Goal: Find specific page/section: Find specific page/section

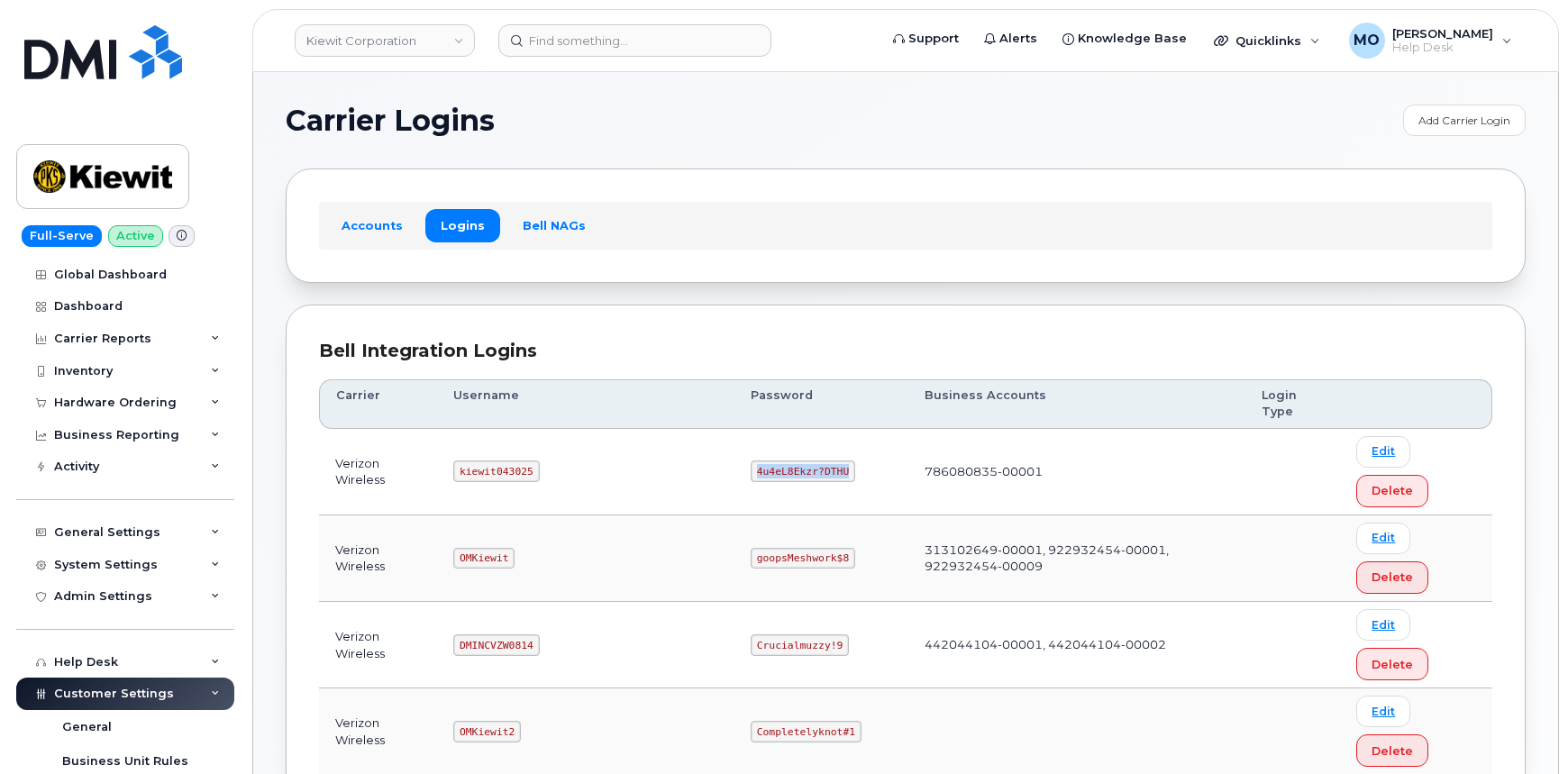
drag, startPoint x: 679, startPoint y: 431, endPoint x: 774, endPoint y: 430, distance: 95.0
click at [774, 461] on code "4u4eL8Ekzr?DTHU" at bounding box center [803, 471] width 105 height 22
copy code "4u4eL8Ekzr?DTHU"
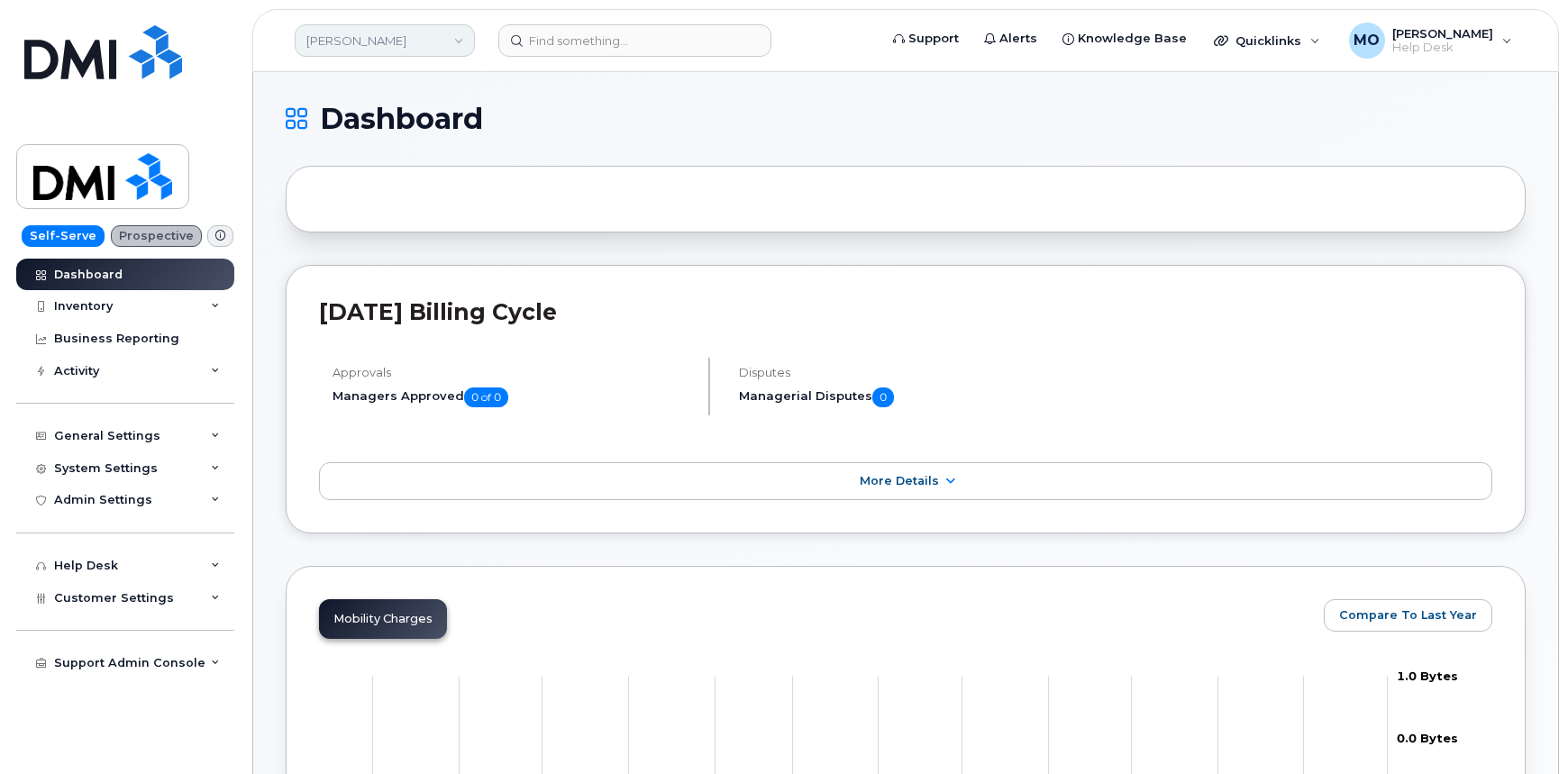
drag, startPoint x: 463, startPoint y: 64, endPoint x: 461, endPoint y: 54, distance: 10.2
click at [463, 62] on header "Rollins Support Alerts Knowledge Base Quicklinks Suspend / Cancel Device Change…" at bounding box center [906, 40] width 1307 height 63
click at [459, 52] on link "Rollins" at bounding box center [384, 41] width 180 height 32
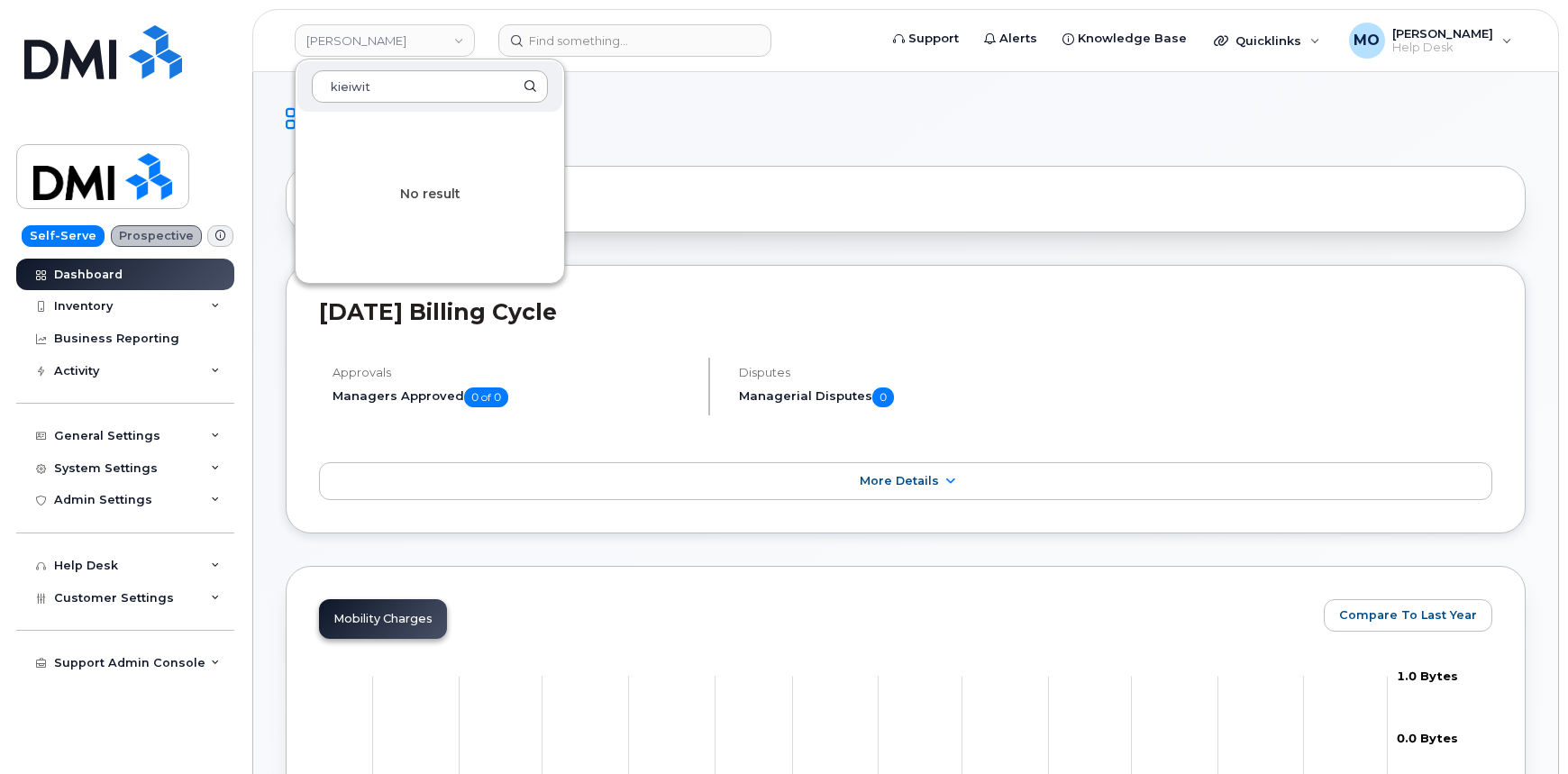
click at [350, 87] on input "kieiwit" at bounding box center [429, 87] width 236 height 32
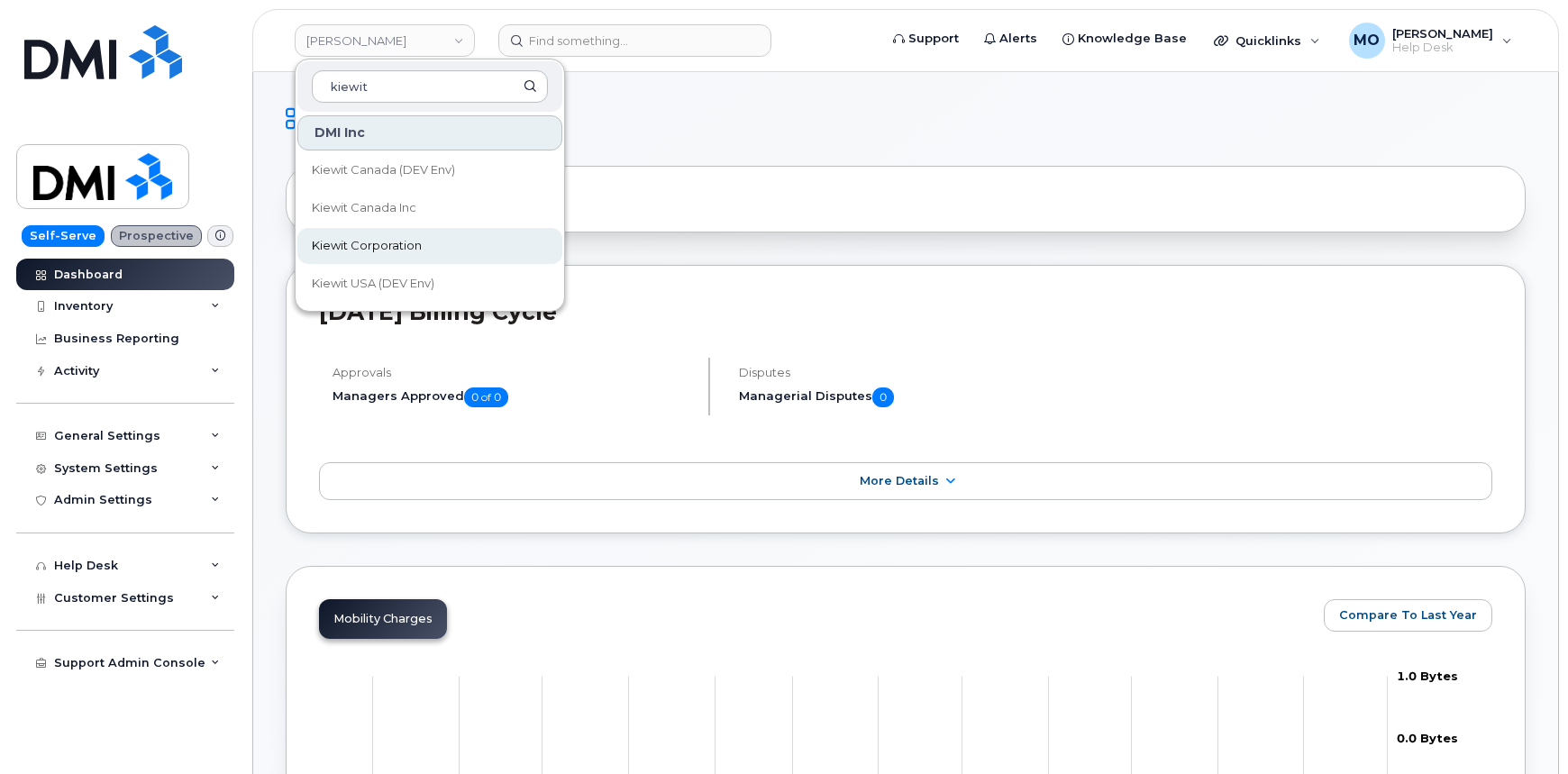
type input "kiewit"
drag, startPoint x: 424, startPoint y: 250, endPoint x: 436, endPoint y: 221, distance: 31.4
click at [424, 248] on link "Kiewit Corporation" at bounding box center [430, 246] width 265 height 36
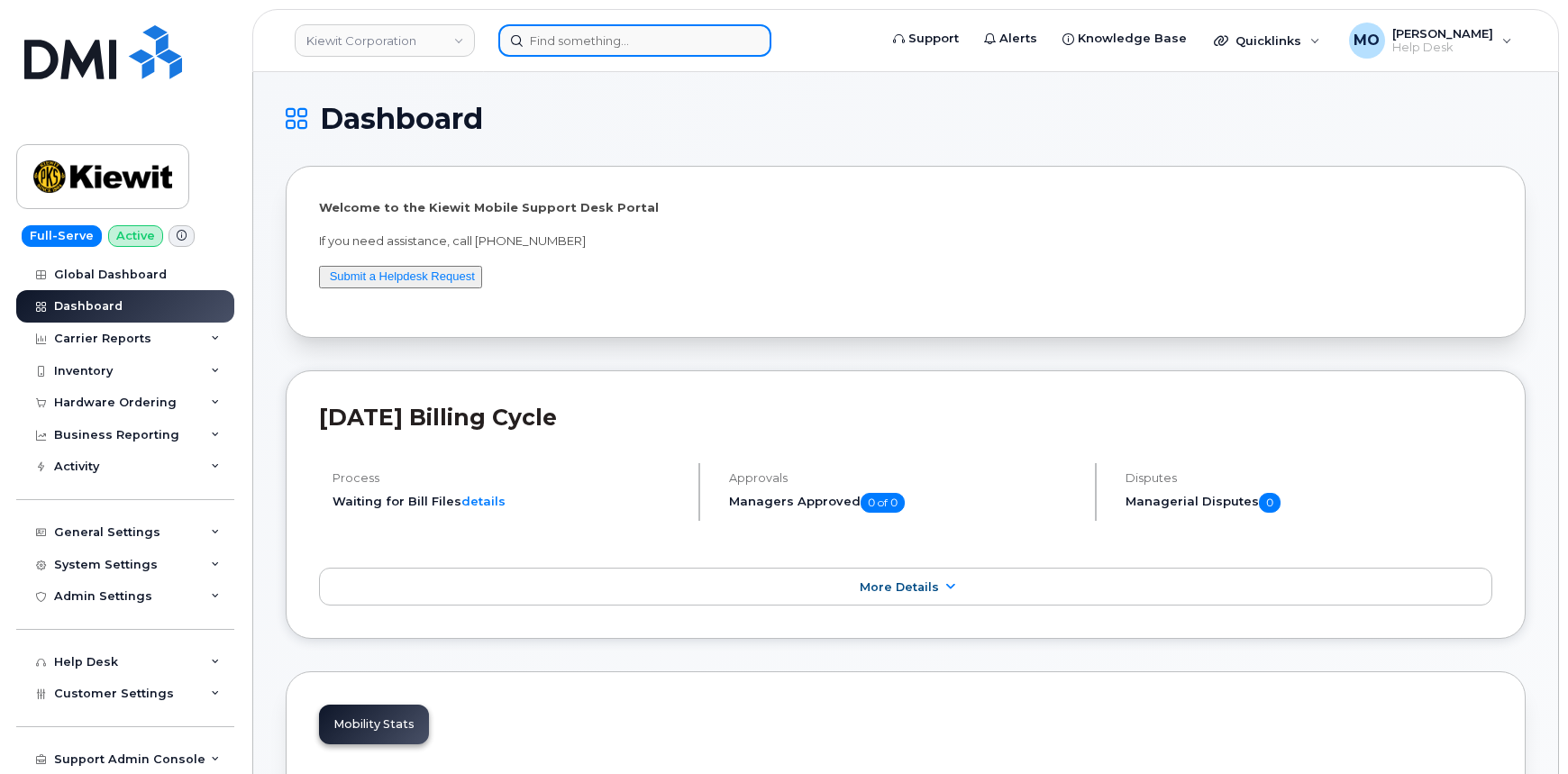
click at [661, 41] on input at bounding box center [634, 41] width 273 height 32
